Goal: Task Accomplishment & Management: Manage account settings

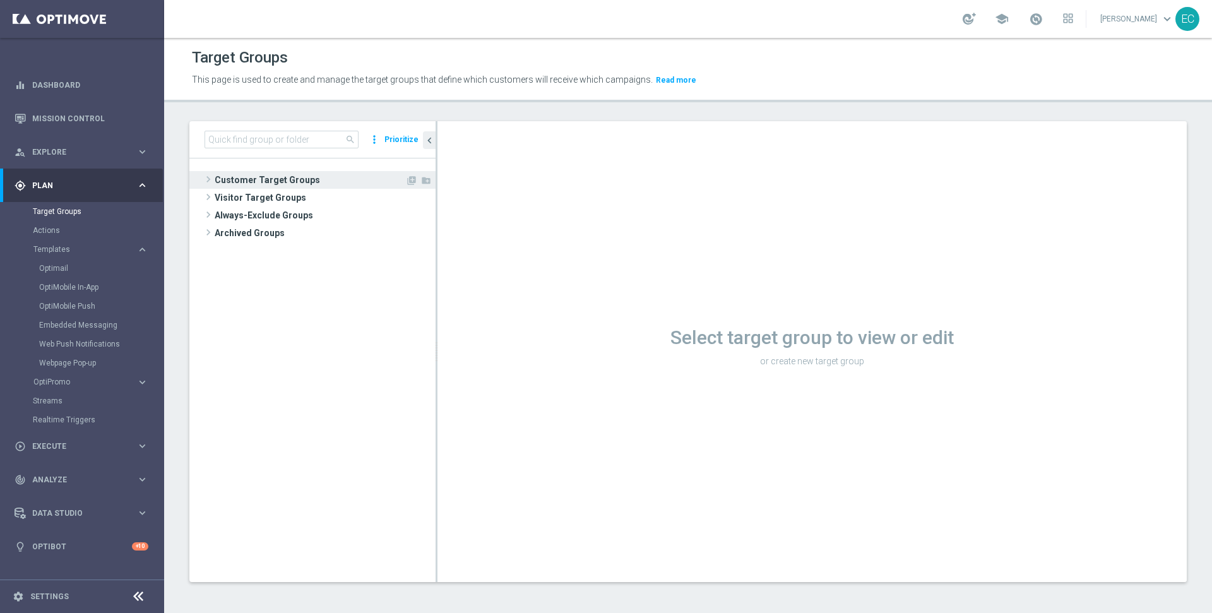
click at [316, 185] on span "Customer Target Groups" at bounding box center [310, 180] width 191 height 18
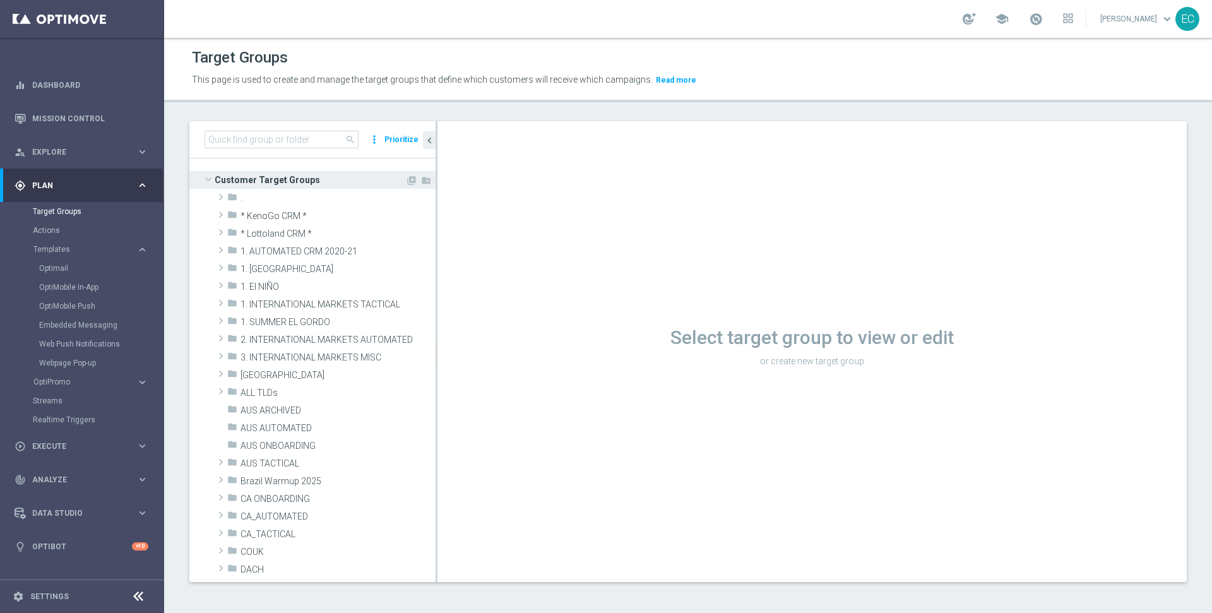
click at [211, 180] on span at bounding box center [208, 179] width 15 height 13
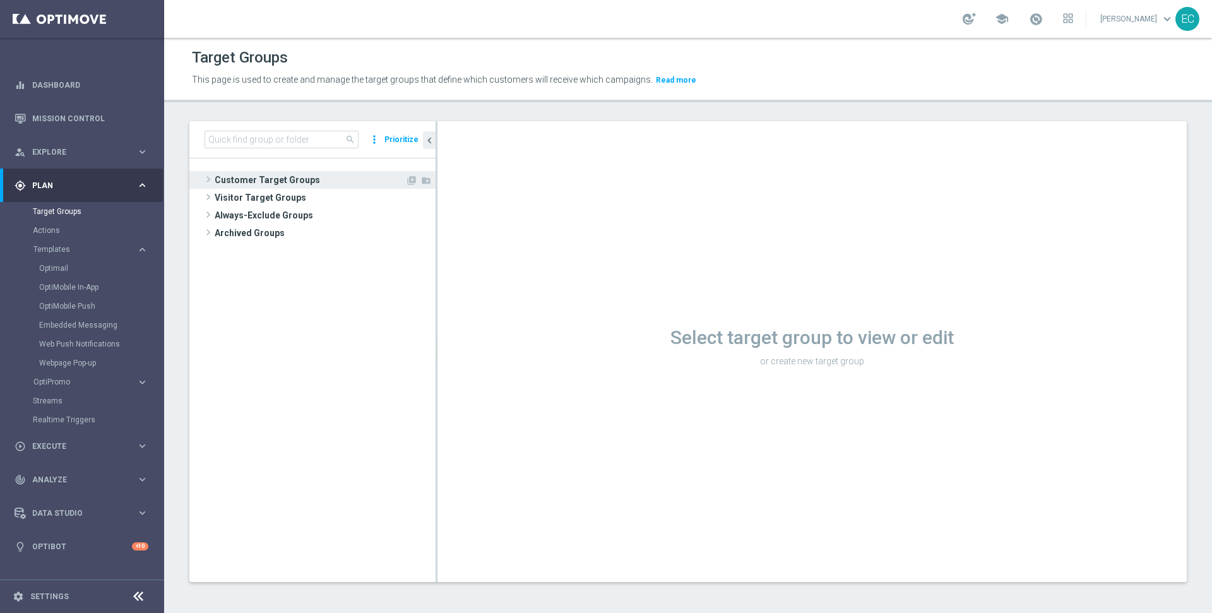
click at [286, 181] on span "Customer Target Groups" at bounding box center [310, 180] width 191 height 18
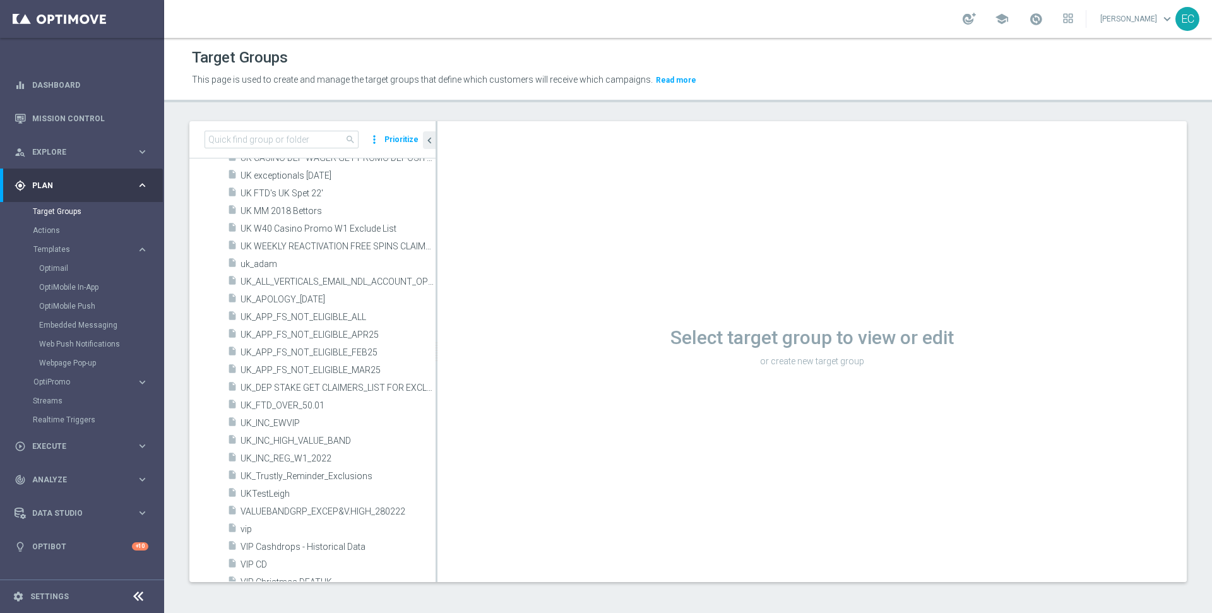
scroll to position [4381, 0]
click at [341, 293] on span "UK_APOLOGY_[DATE]" at bounding box center [322, 296] width 165 height 11
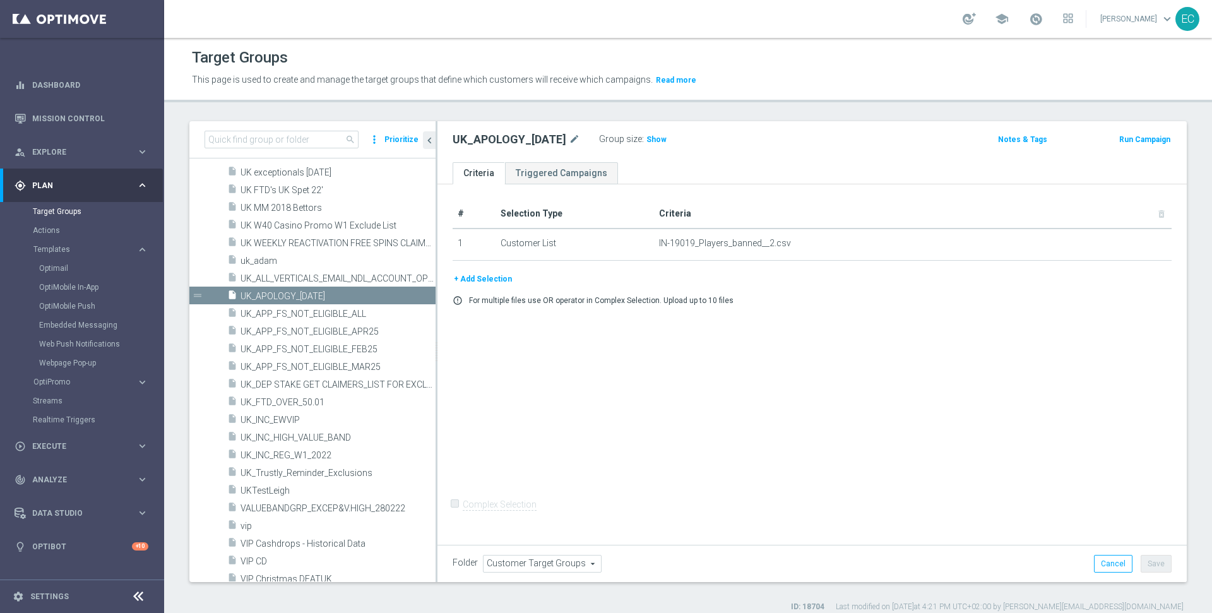
click at [497, 274] on button "+ Add Selection" at bounding box center [483, 279] width 61 height 14
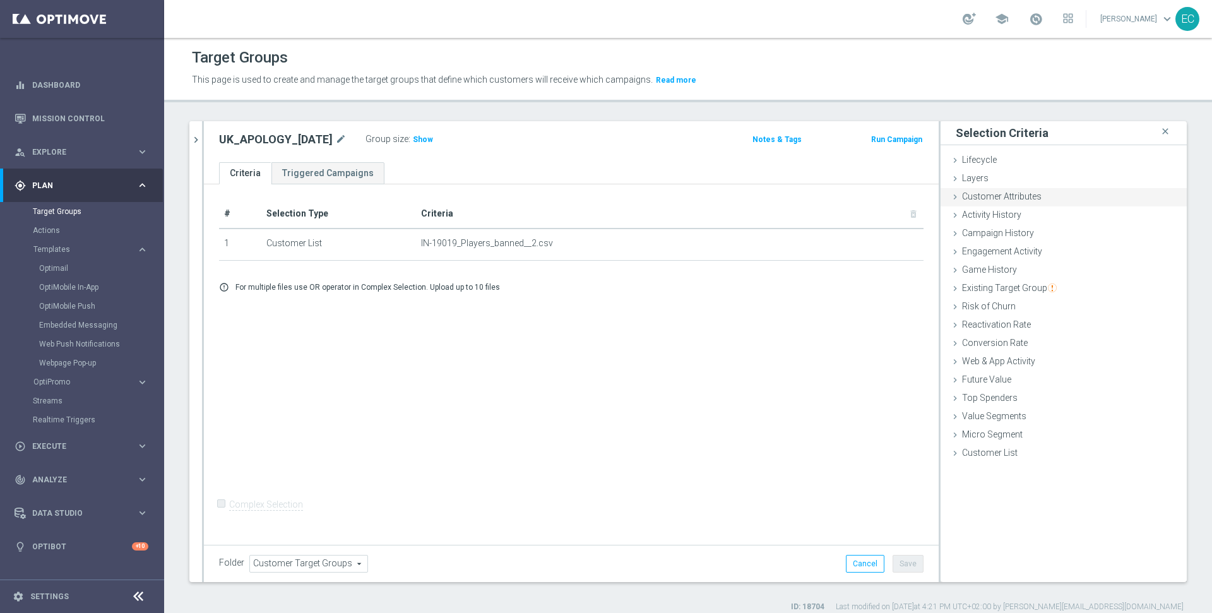
click at [1028, 201] on span "Customer Attributes" at bounding box center [1002, 196] width 80 height 10
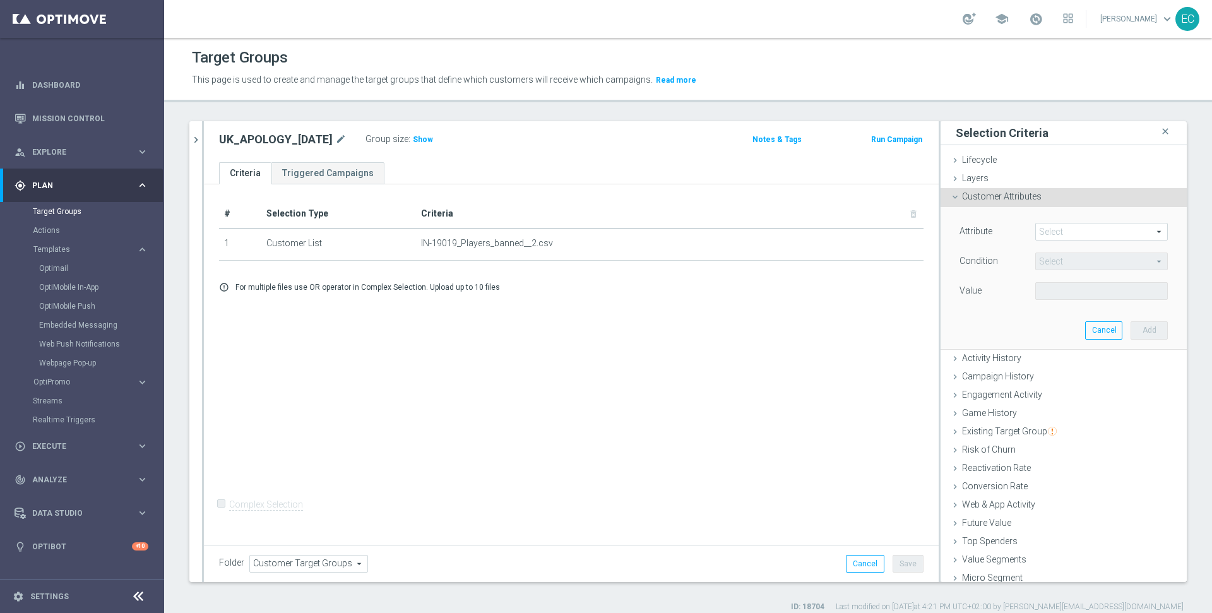
click at [1060, 232] on span at bounding box center [1101, 231] width 131 height 16
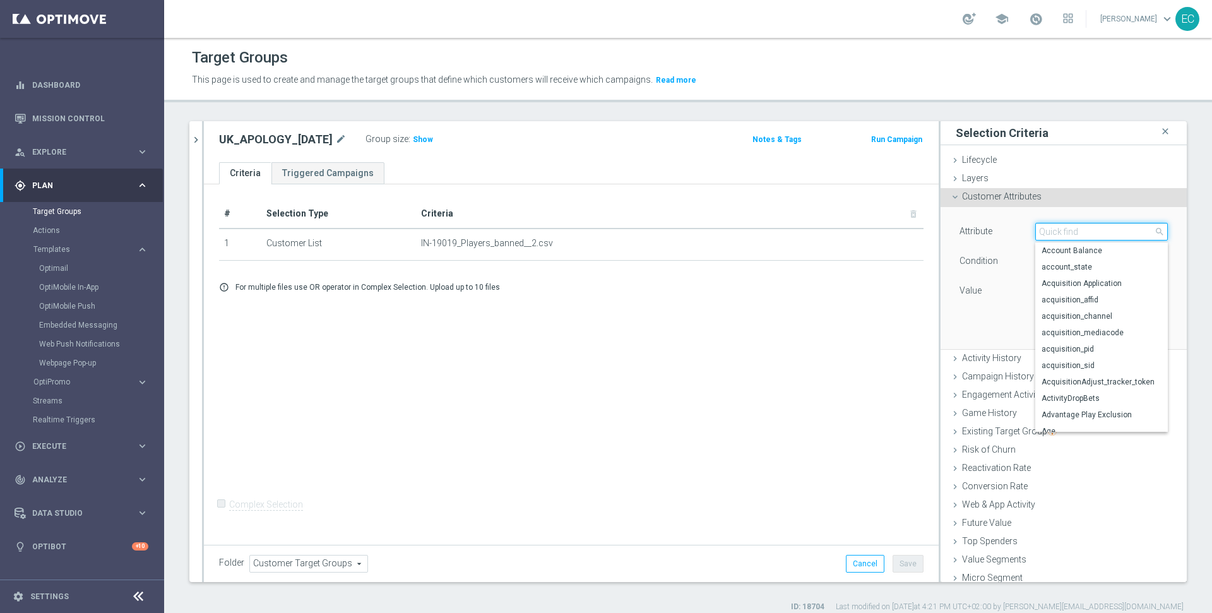
click at [1060, 232] on input "search" at bounding box center [1101, 232] width 133 height 18
type input "acqui"
